Goal: Register for event/course

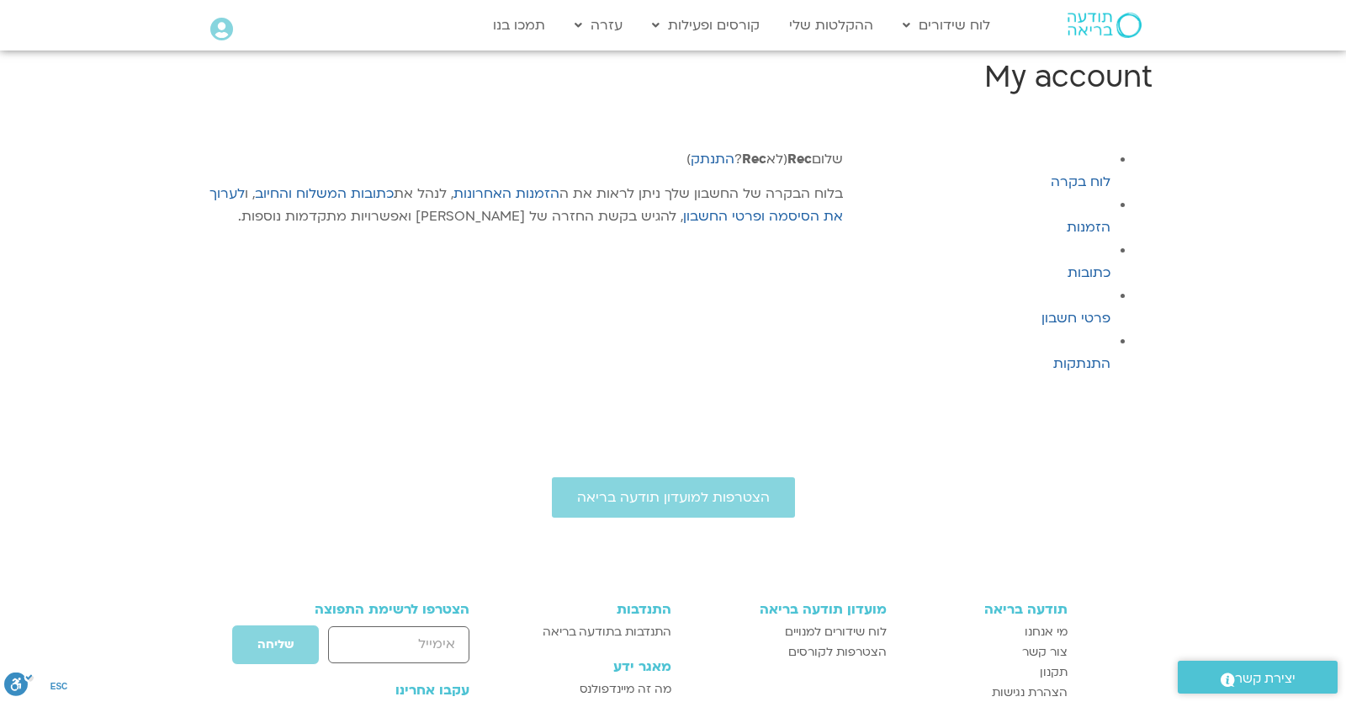
click at [219, 32] on icon at bounding box center [221, 30] width 23 height 24
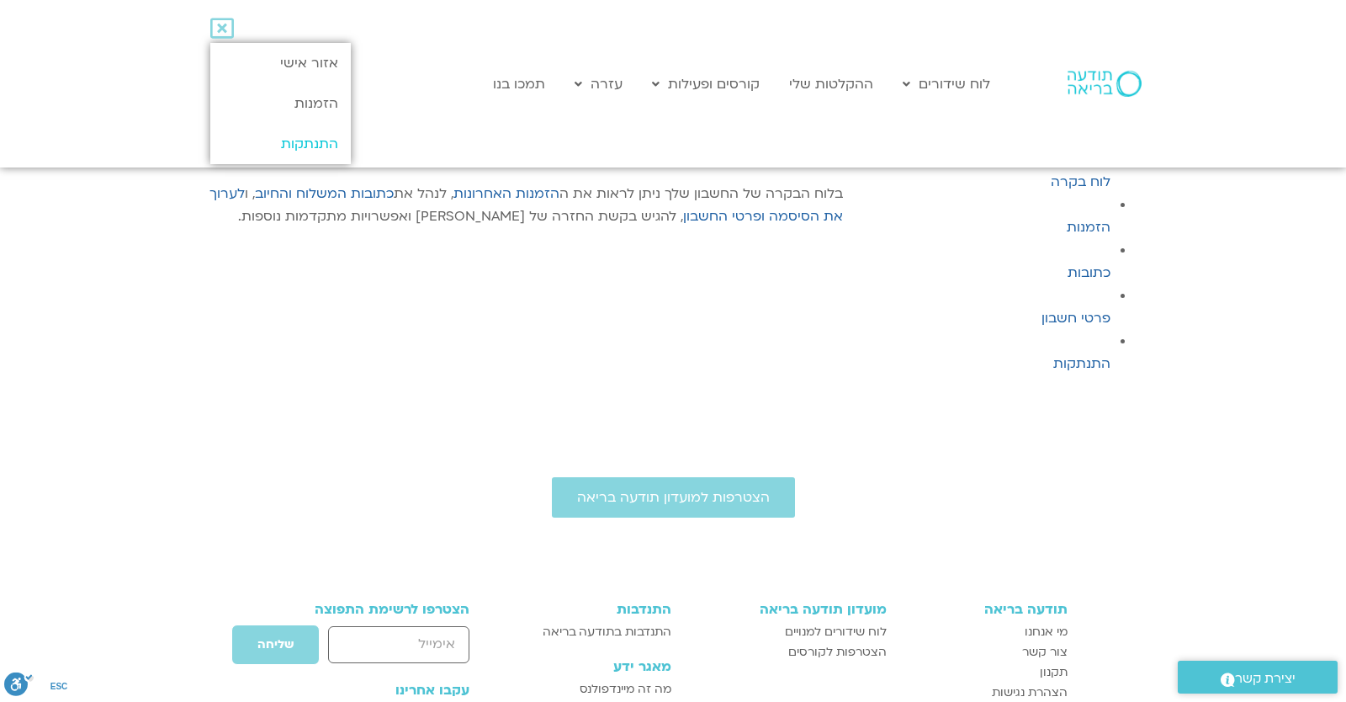
click at [268, 153] on link "התנתקות" at bounding box center [280, 144] width 140 height 40
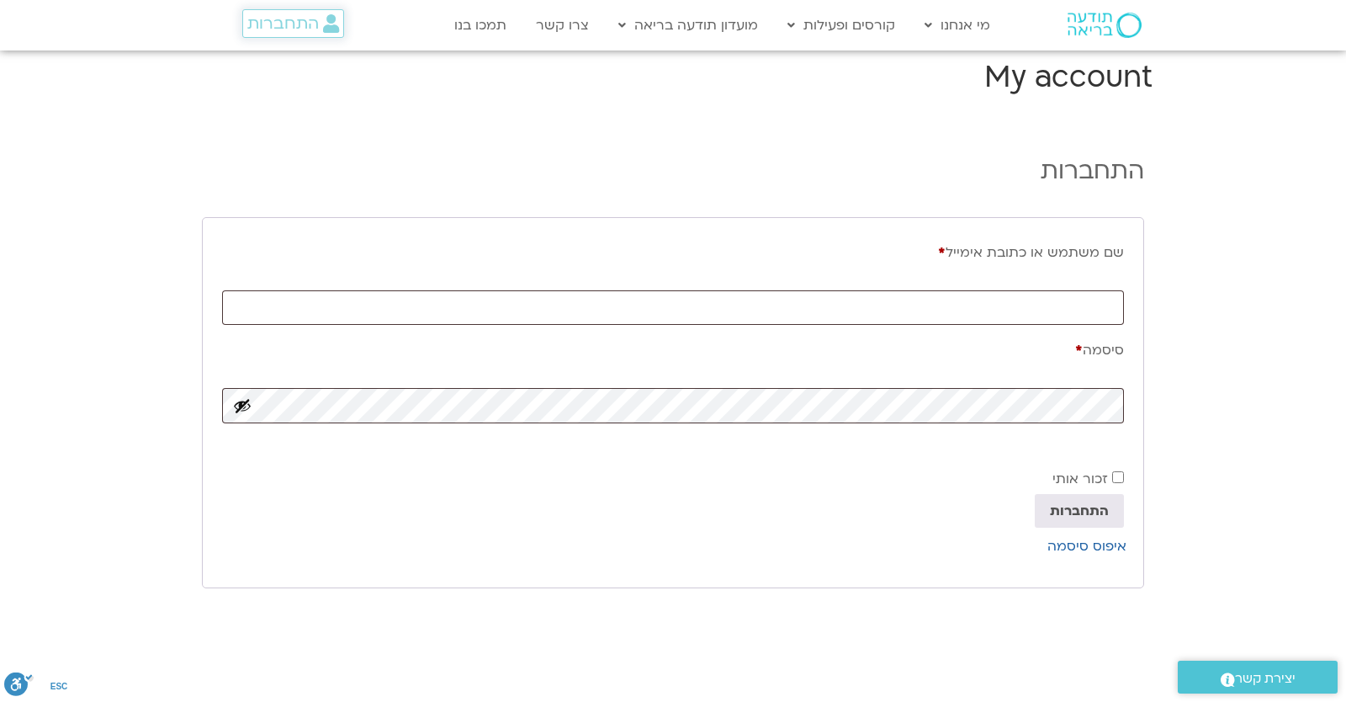
click at [270, 37] on link "התחברות" at bounding box center [293, 23] width 102 height 29
click at [272, 33] on span "התחברות" at bounding box center [282, 23] width 71 height 19
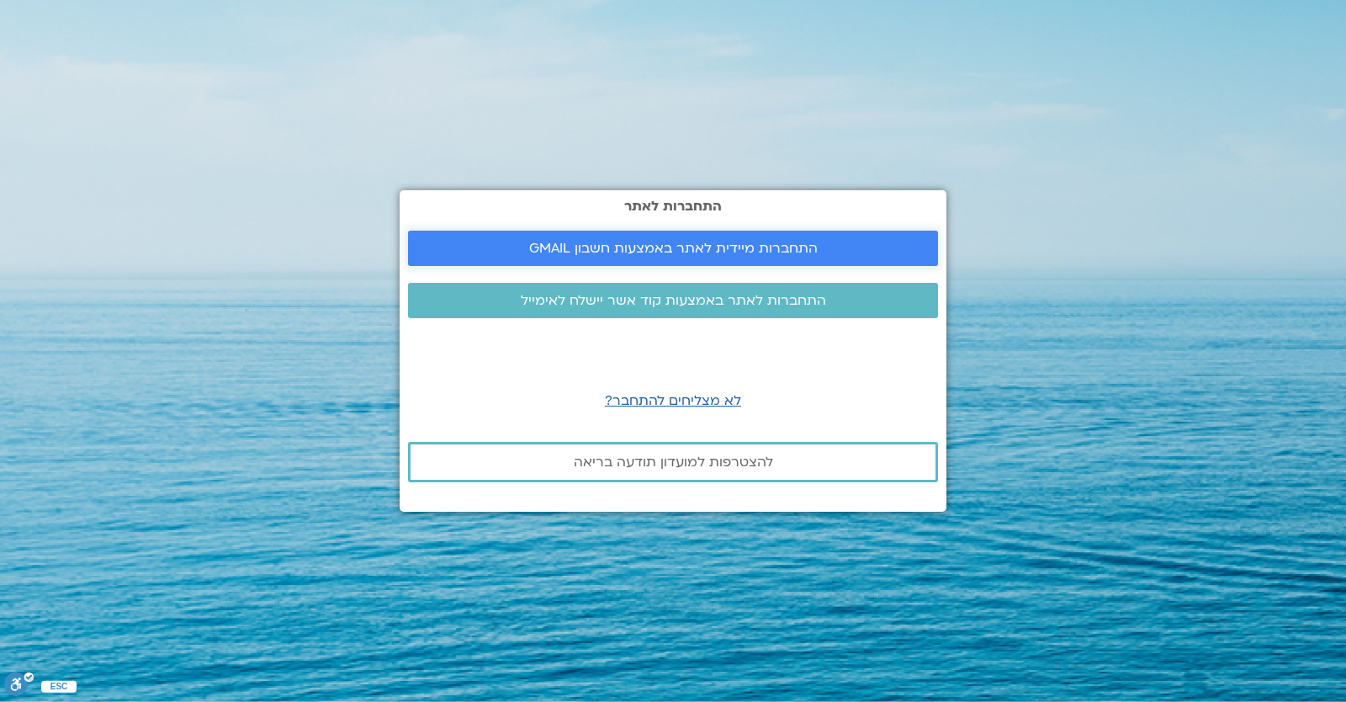
click at [527, 246] on span "התחברות מיידית לאתר באמצעות חשבון GMAIL" at bounding box center [673, 248] width 490 height 15
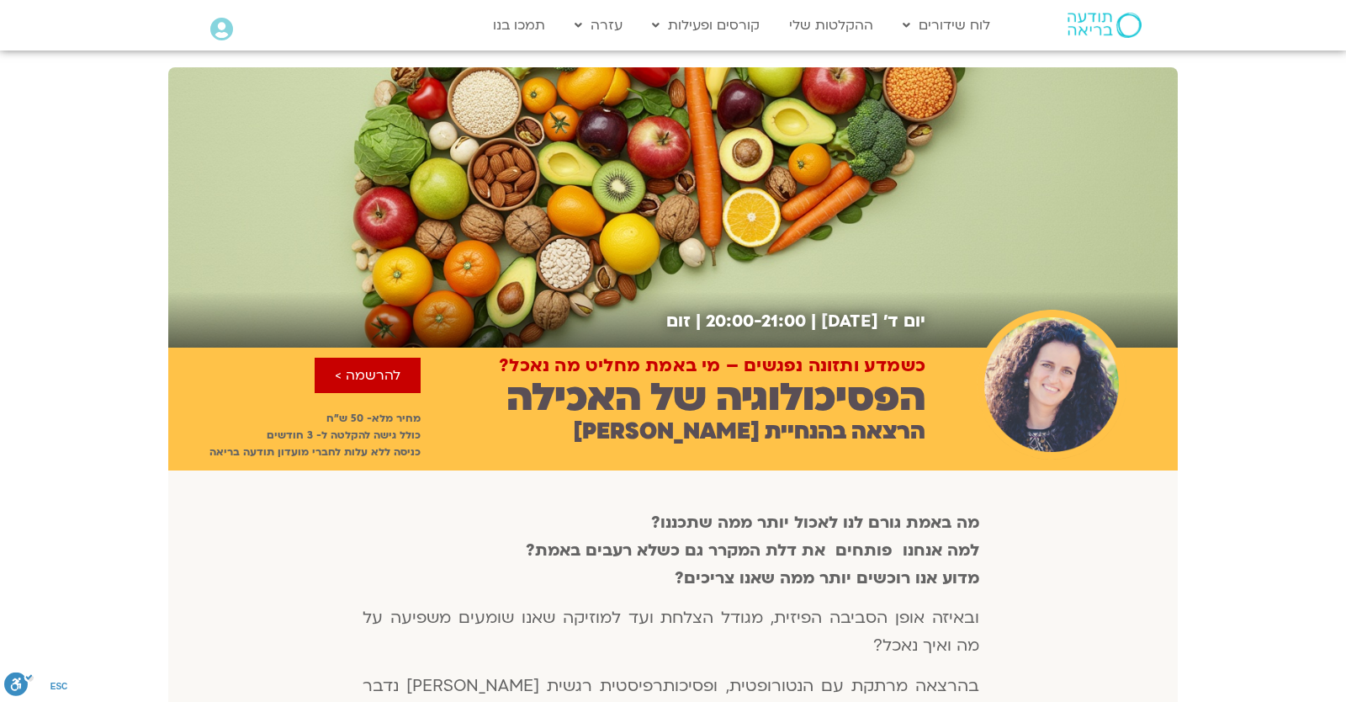
scroll to position [934, 0]
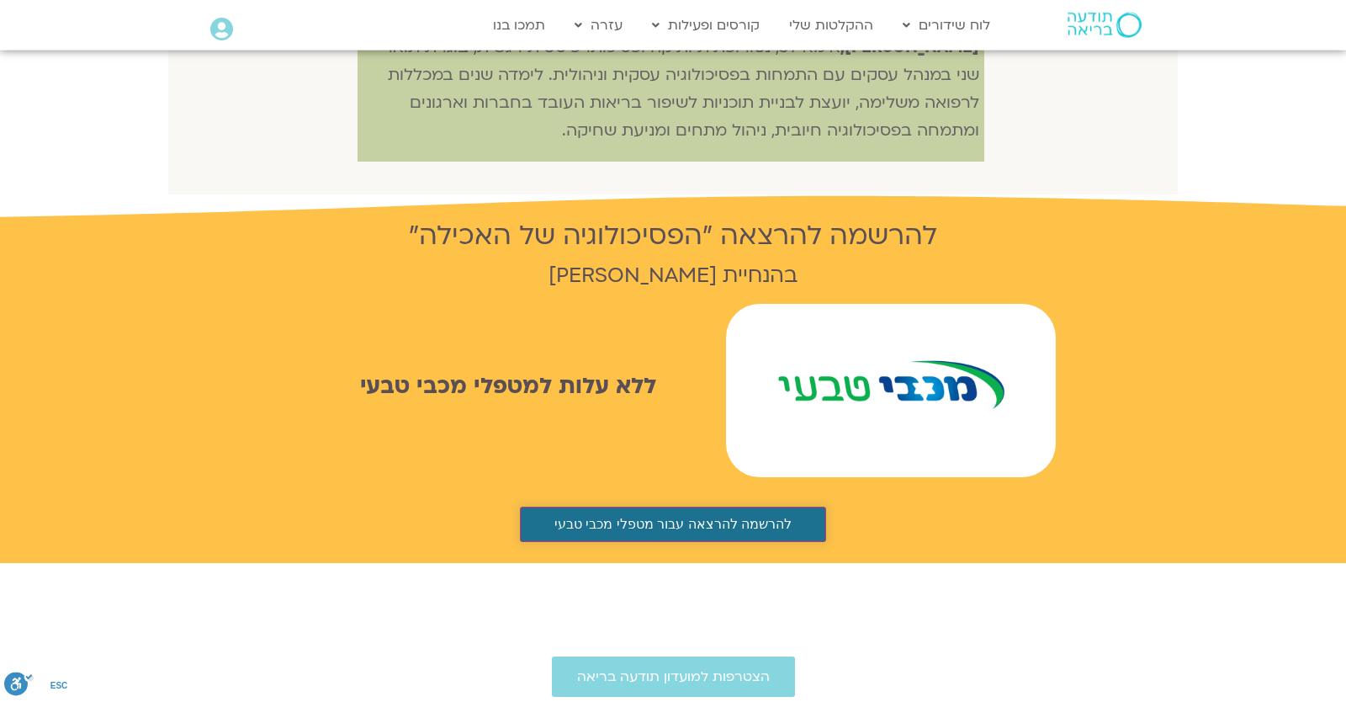
click at [622, 506] on button "להרשמה להרצאה עבור מטפלי מכבי טבעי" at bounding box center [673, 523] width 306 height 35
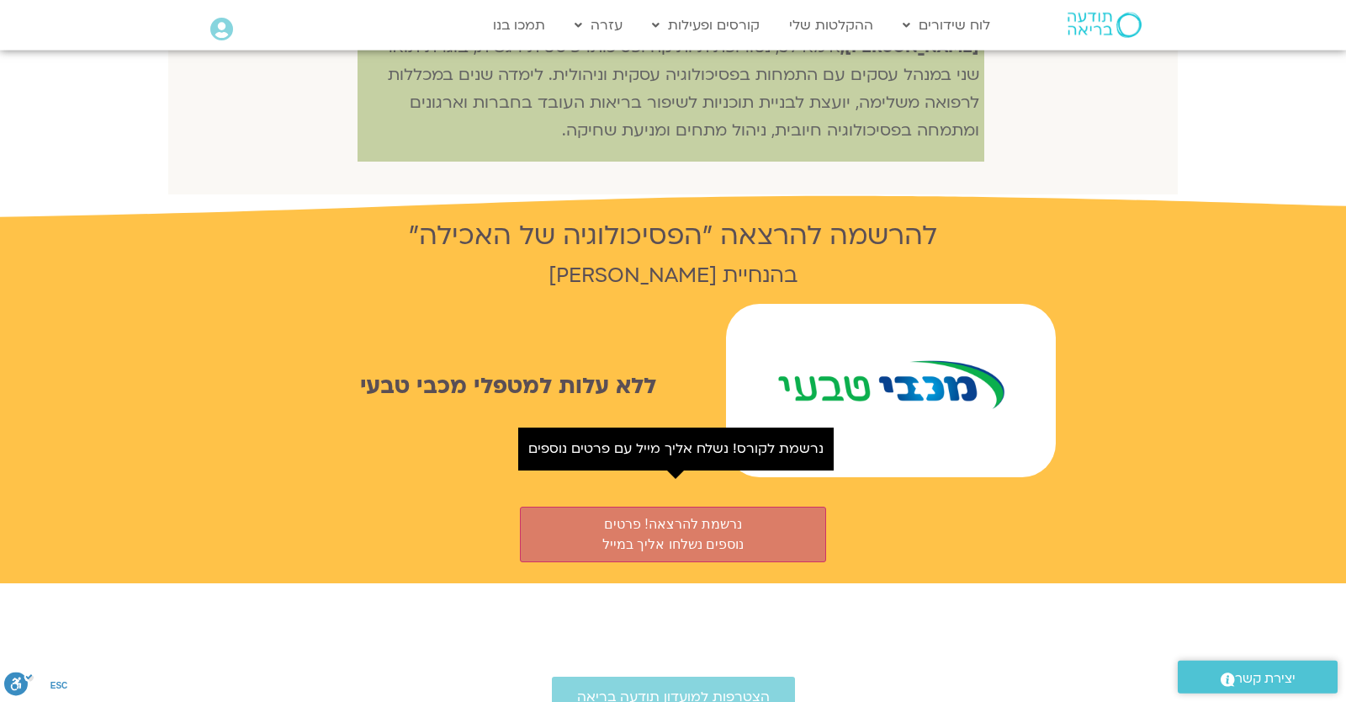
click at [453, 395] on div "ללא עלות למטפלי מכבי טבעי" at bounding box center [672, 390] width 765 height 173
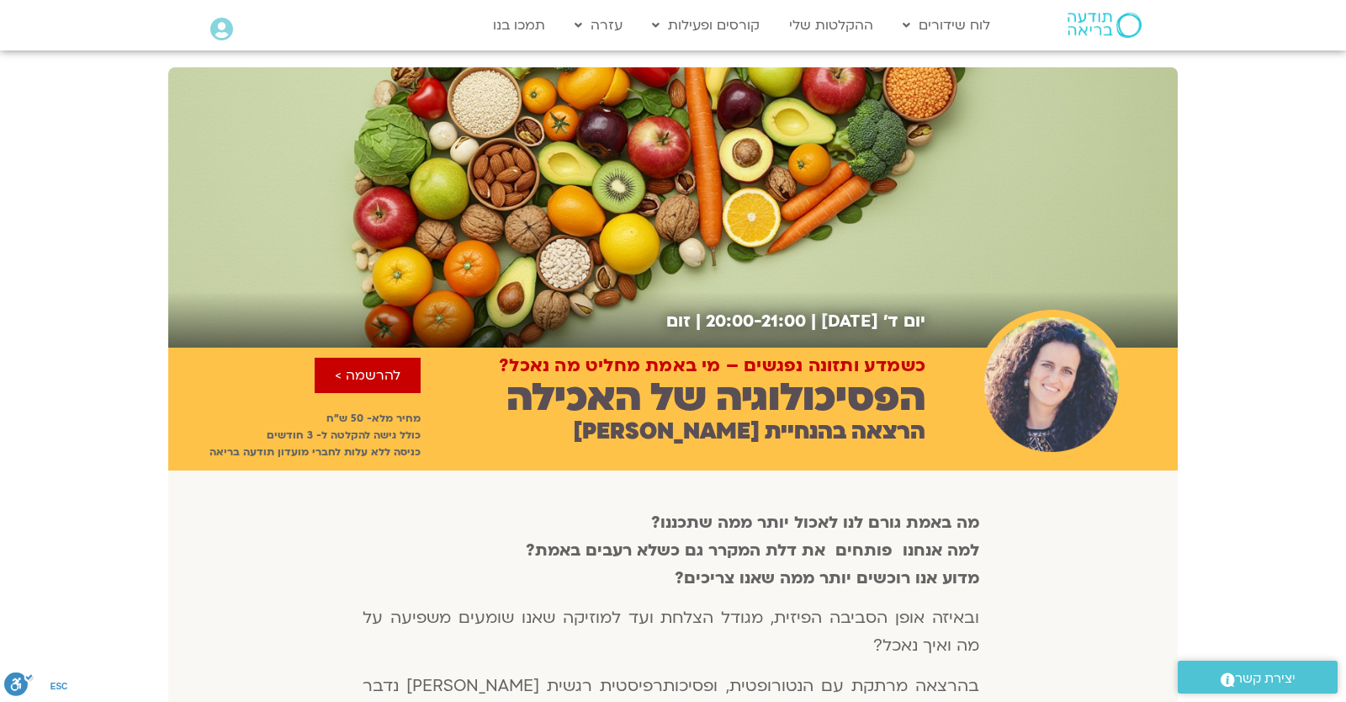
scroll to position [935, 0]
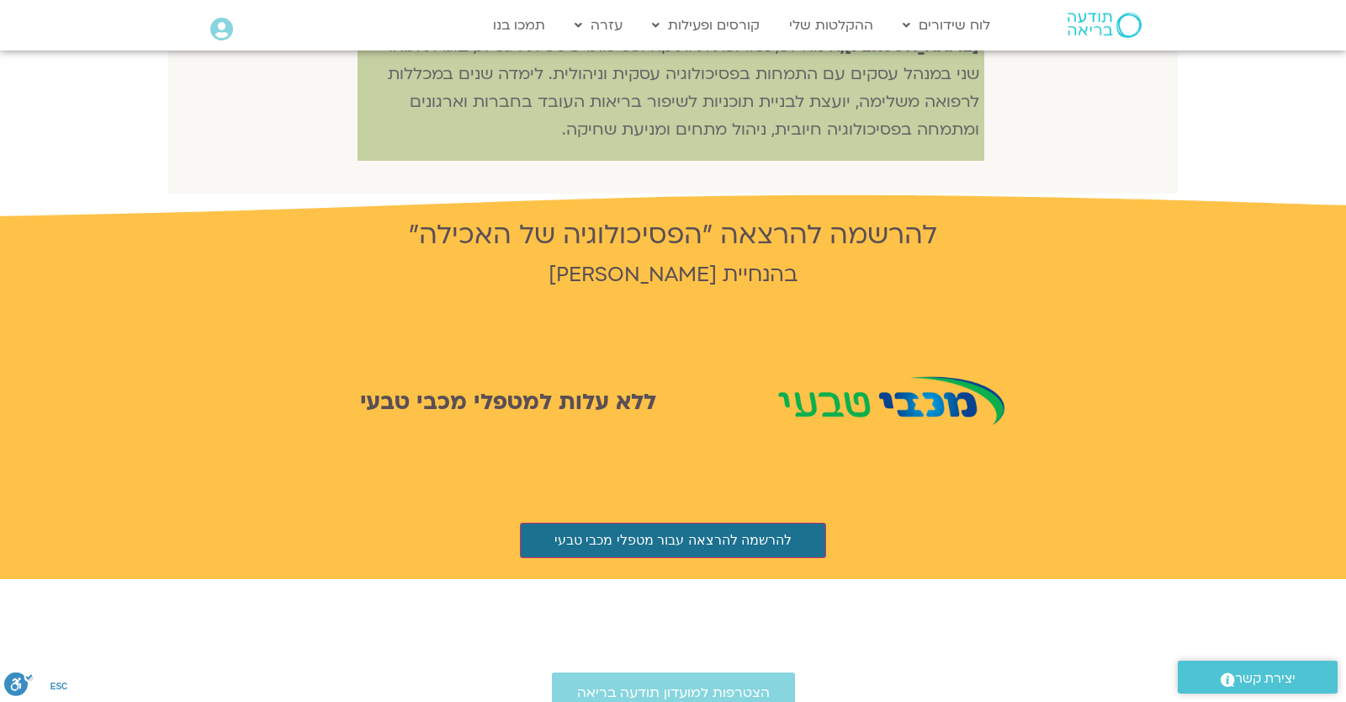
click at [511, 497] on div "להרשמה להרצאה עבור מטפלי מכבי טבעי נרשמת לקורס! נשלח אליך מייל עם פרטים נוספים" at bounding box center [672, 527] width 765 height 61
click at [516, 507] on div "להרשמה להרצאה עבור מטפלי מכבי טבעי נרשמת לקורס! נשלח אליך מייל עם פרטים נוספים" at bounding box center [672, 527] width 765 height 61
click at [528, 522] on button "להרשמה להרצאה עבור מטפלי מכבי טבעי" at bounding box center [673, 539] width 306 height 35
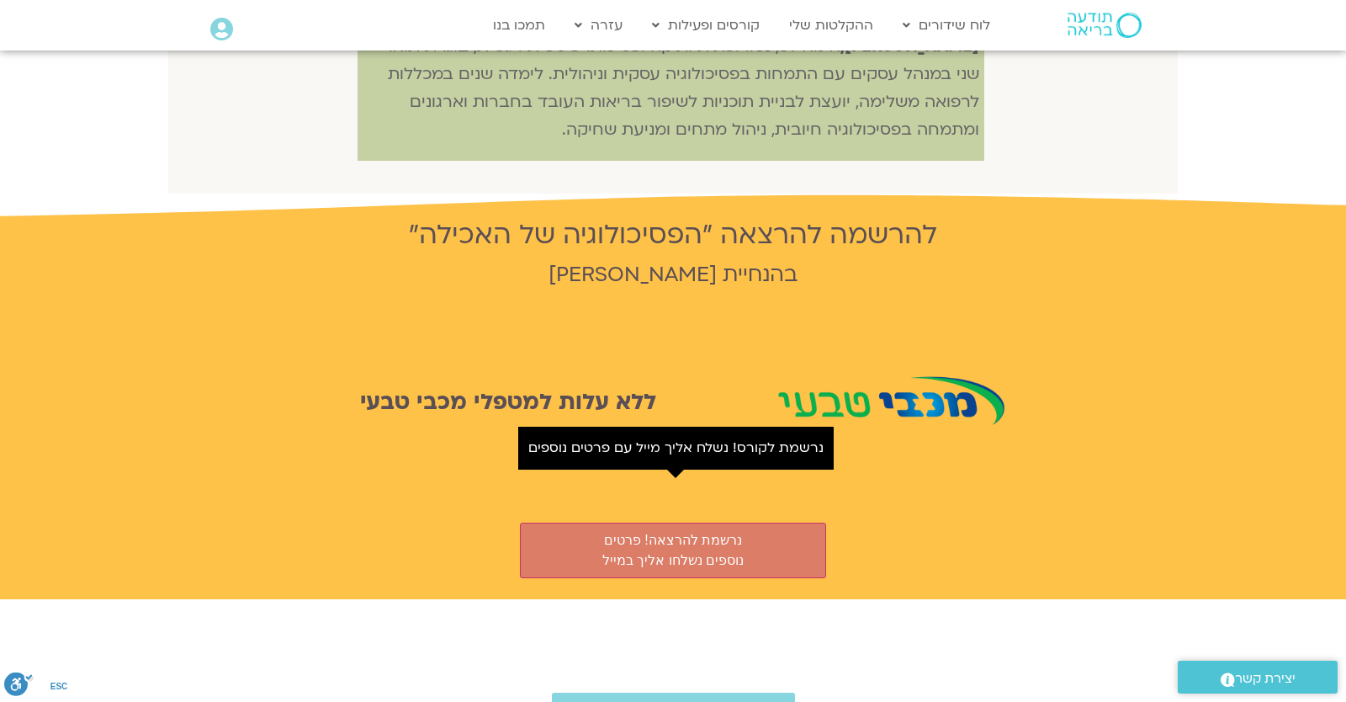
click at [628, 320] on div "ללא עלות למטפלי מכבי טבעי" at bounding box center [672, 406] width 765 height 173
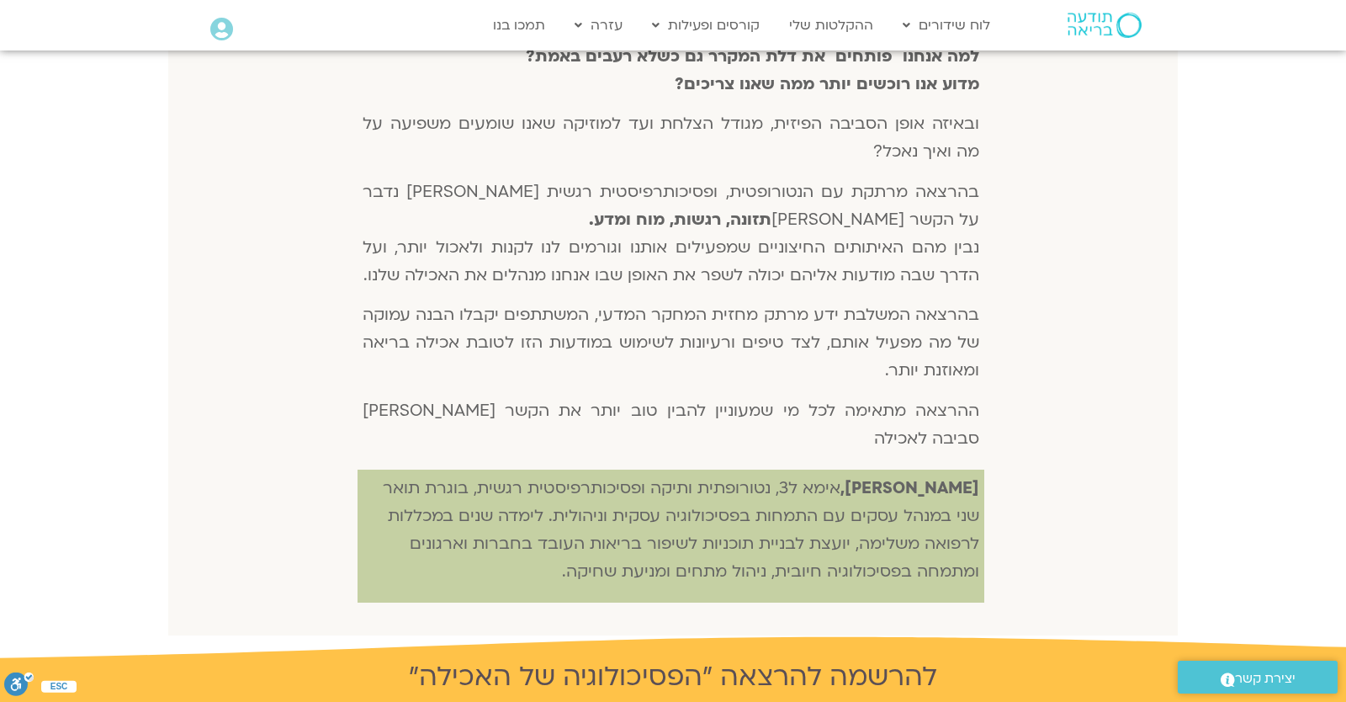
scroll to position [0, 0]
